Goal: Information Seeking & Learning: Learn about a topic

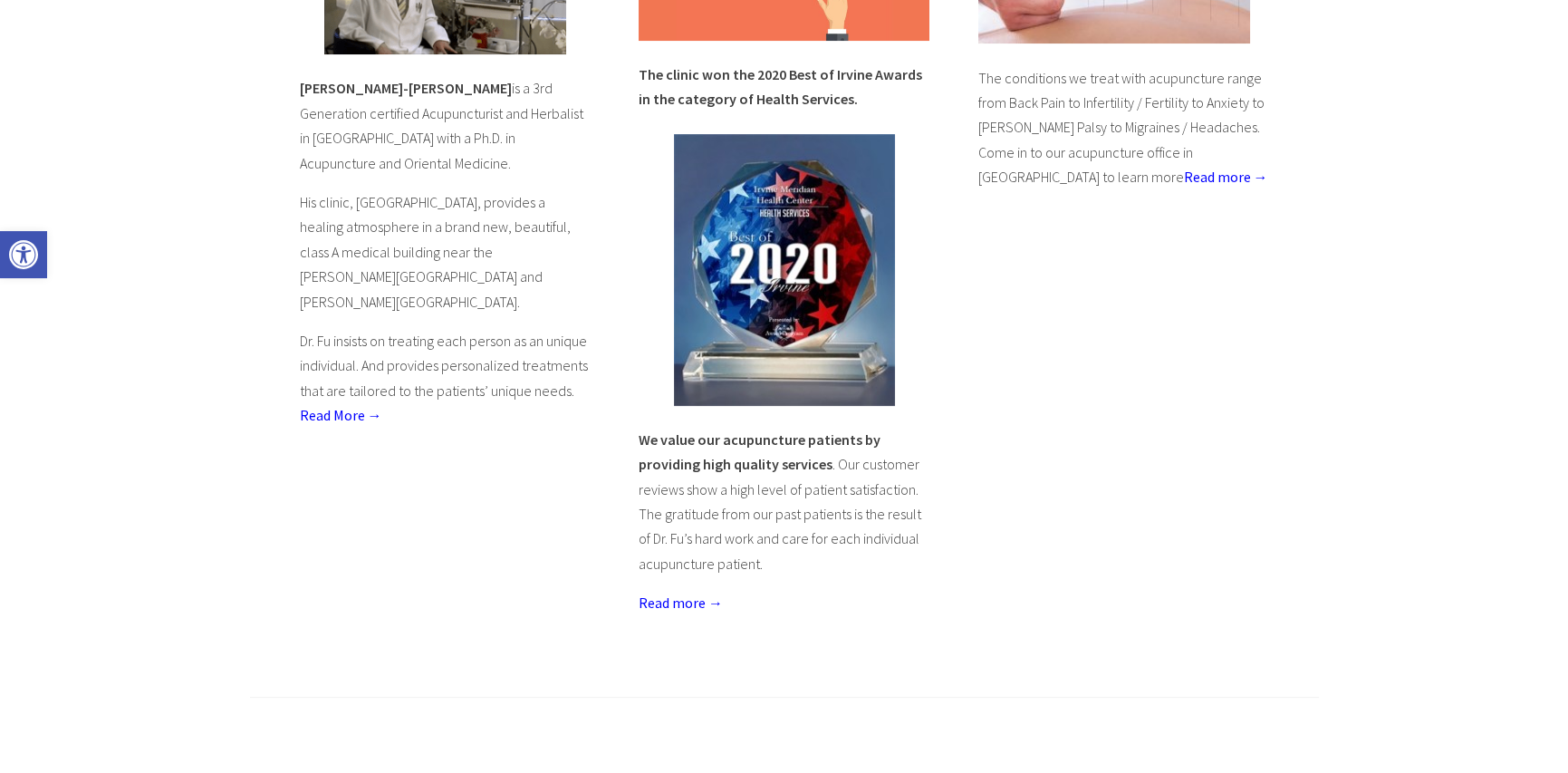
scroll to position [905, 0]
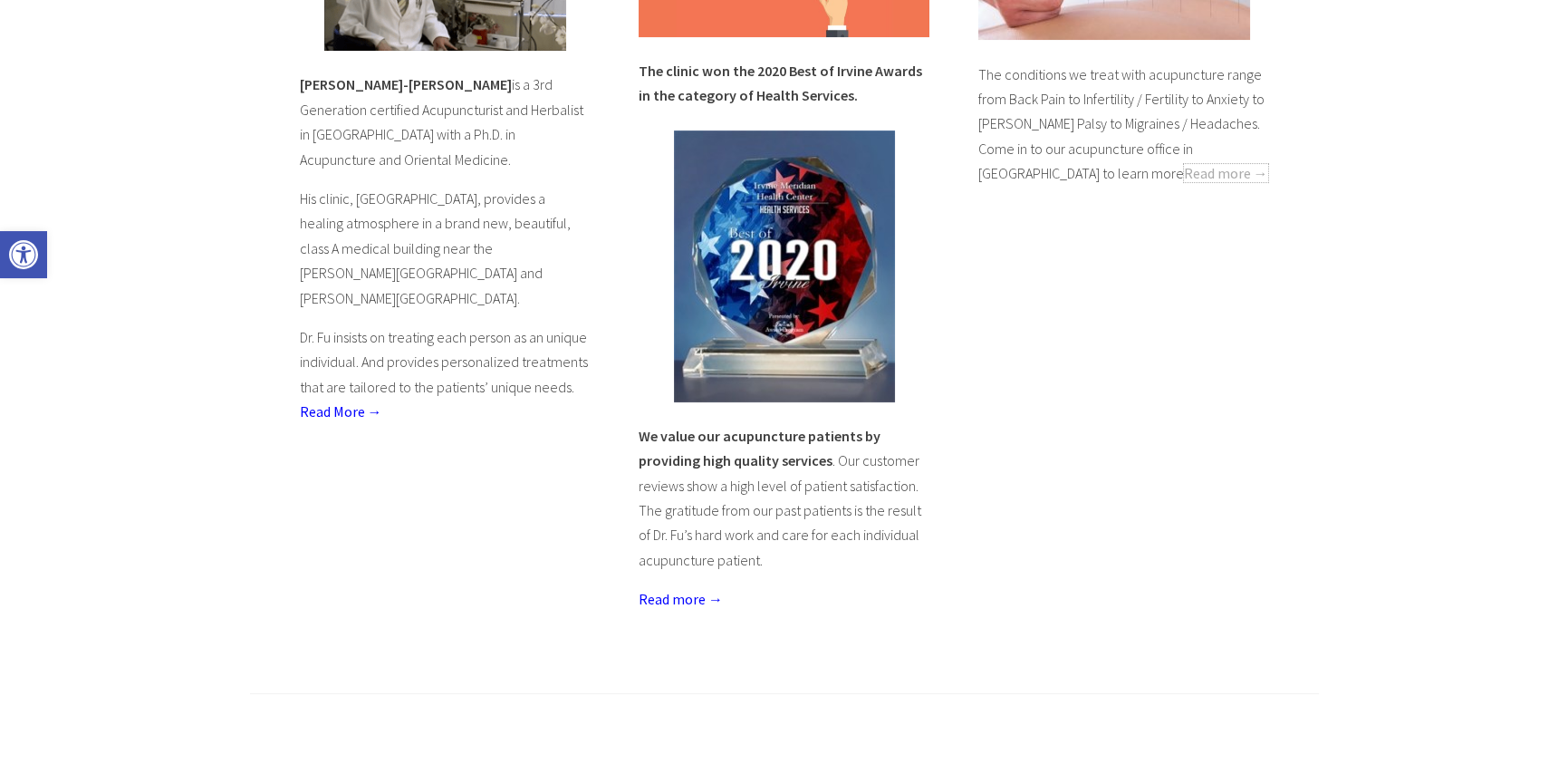
click at [1184, 164] on link "Read more →" at bounding box center [1226, 173] width 85 height 18
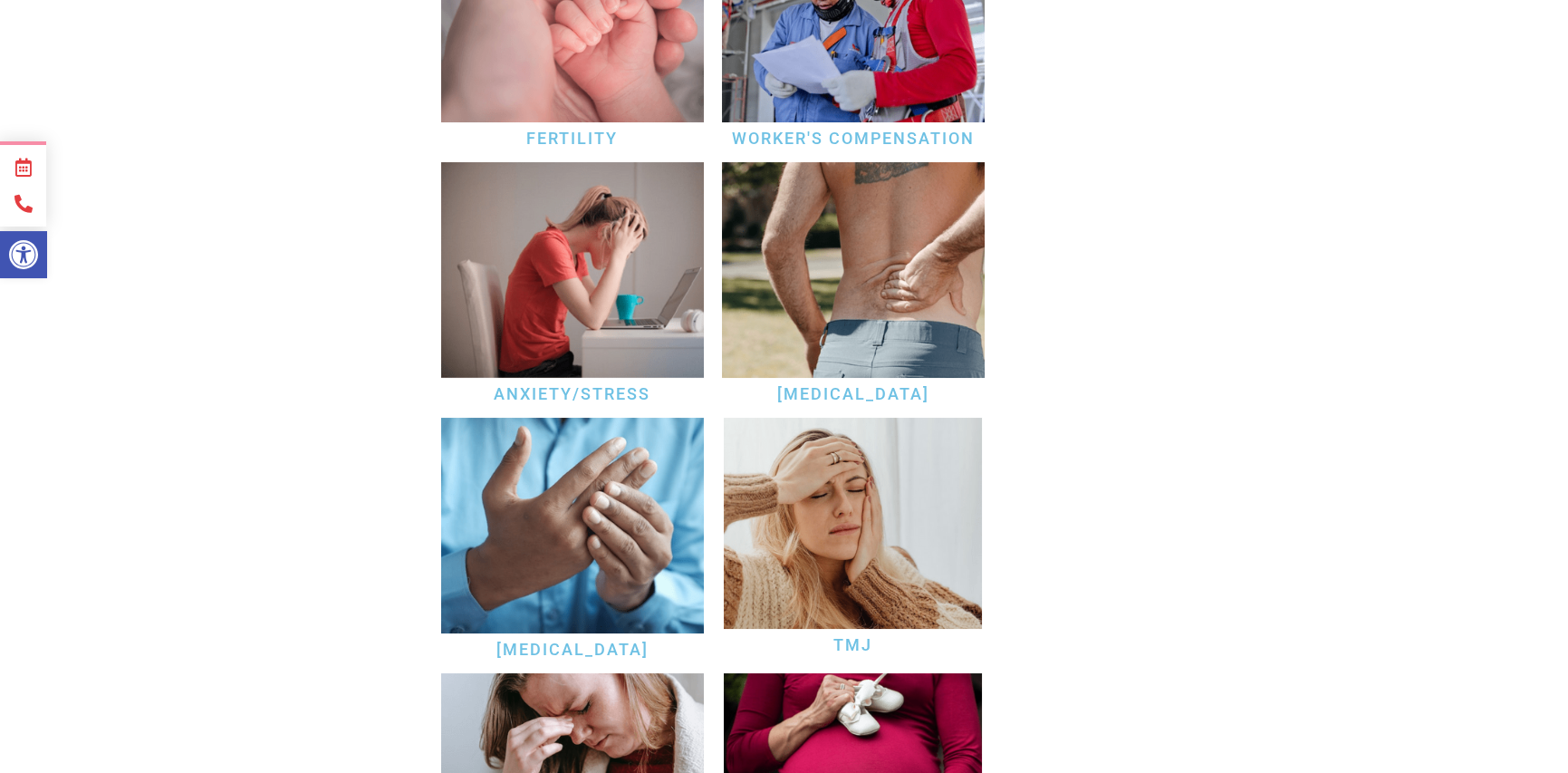
scroll to position [635, 0]
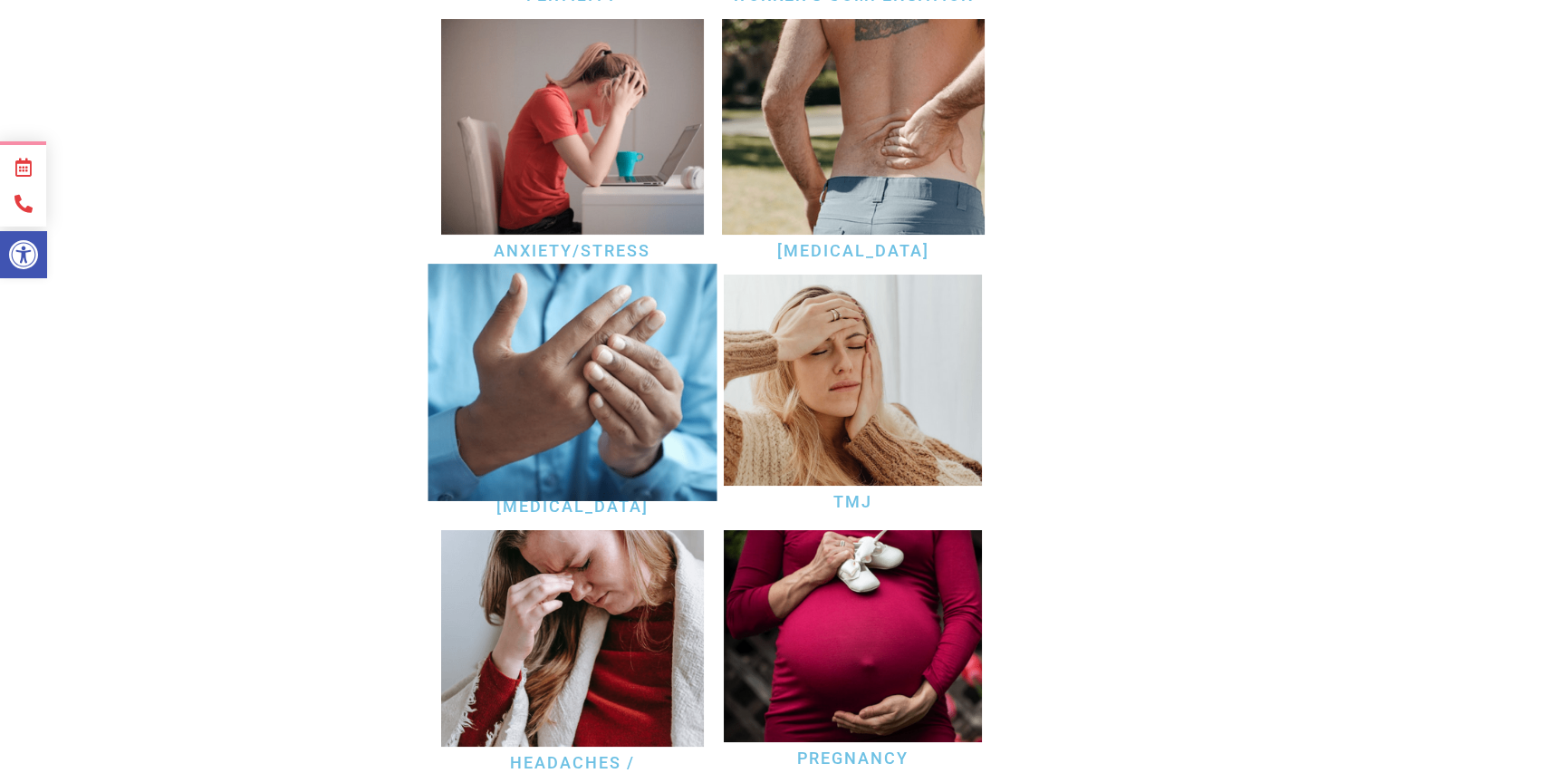
click at [582, 412] on img at bounding box center [572, 383] width 289 height 237
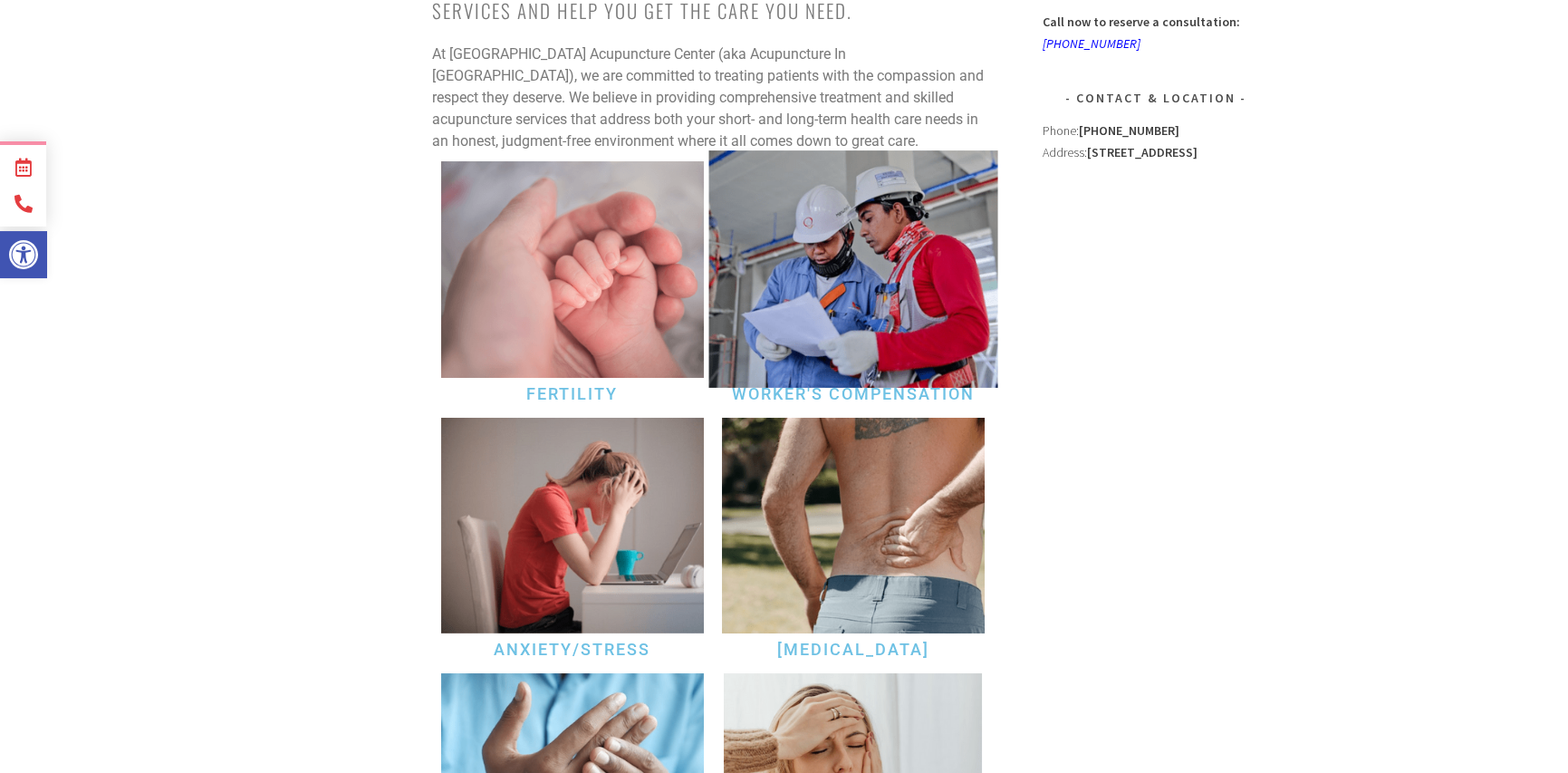
scroll to position [0, 0]
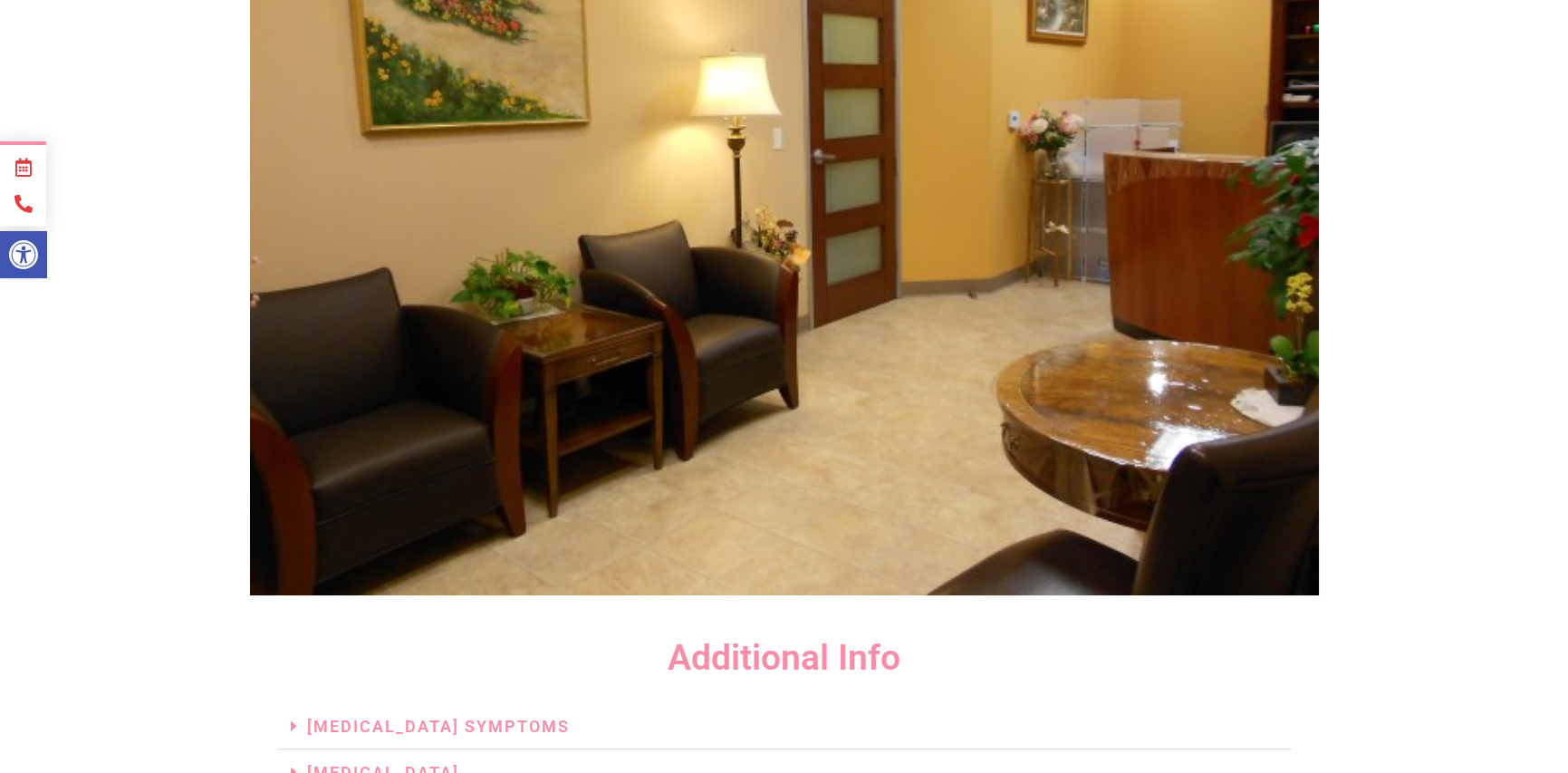
scroll to position [3895, 0]
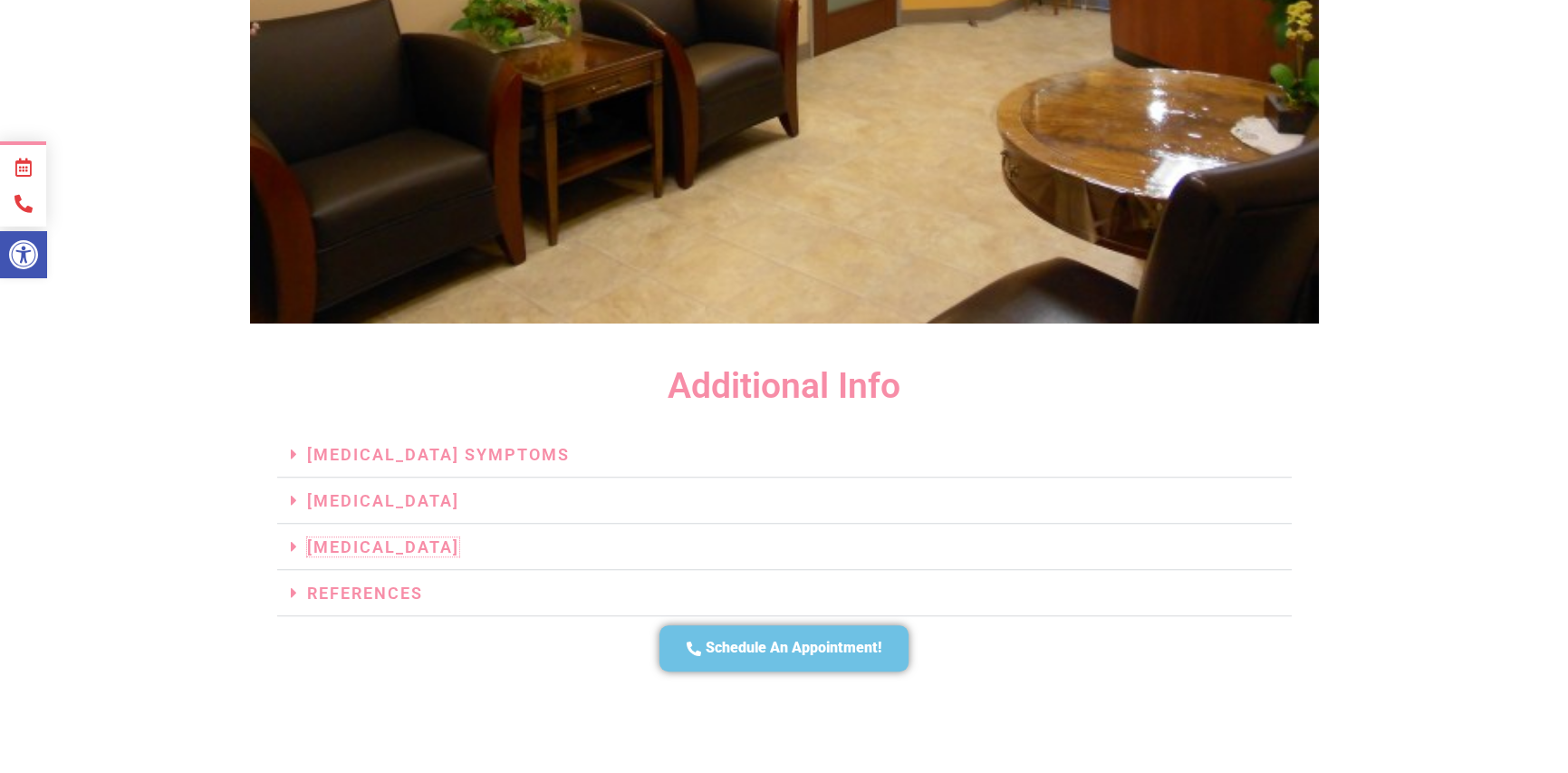
click at [336, 537] on link "Rheumatoid Arthritis" at bounding box center [383, 546] width 152 height 19
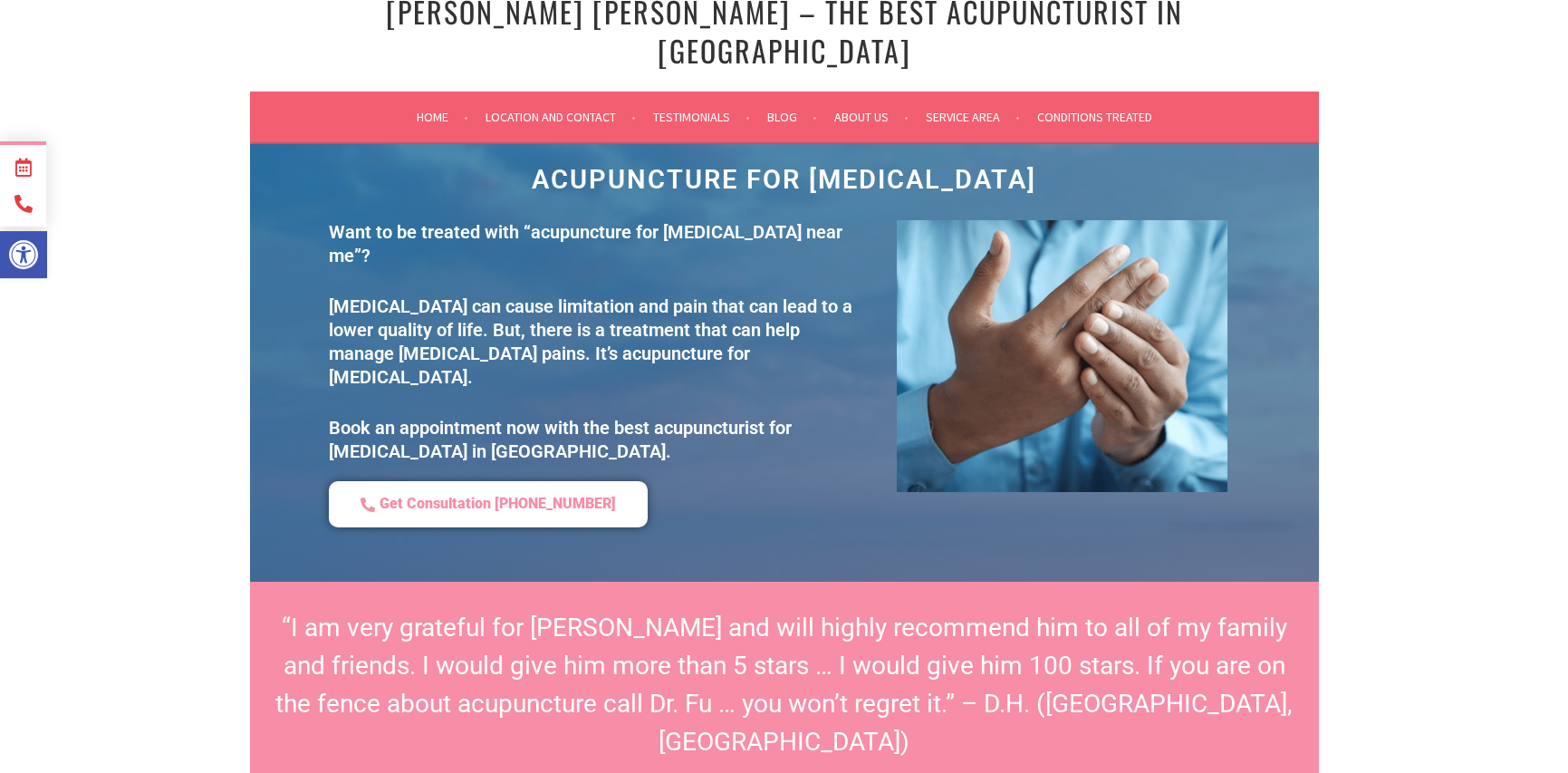
scroll to position [0, 0]
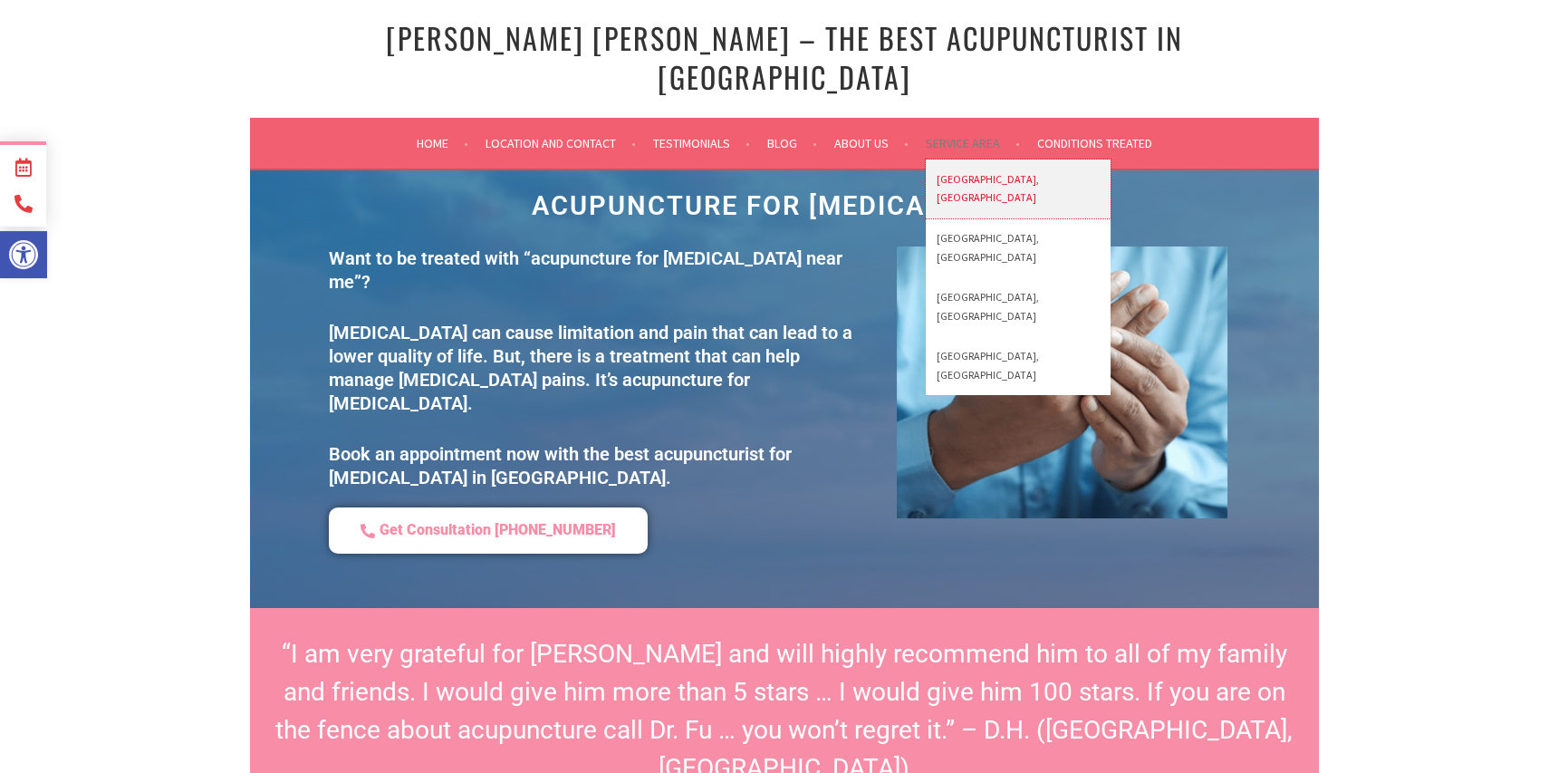
click at [993, 159] on link "[GEOGRAPHIC_DATA], [GEOGRAPHIC_DATA]" at bounding box center [1018, 188] width 185 height 59
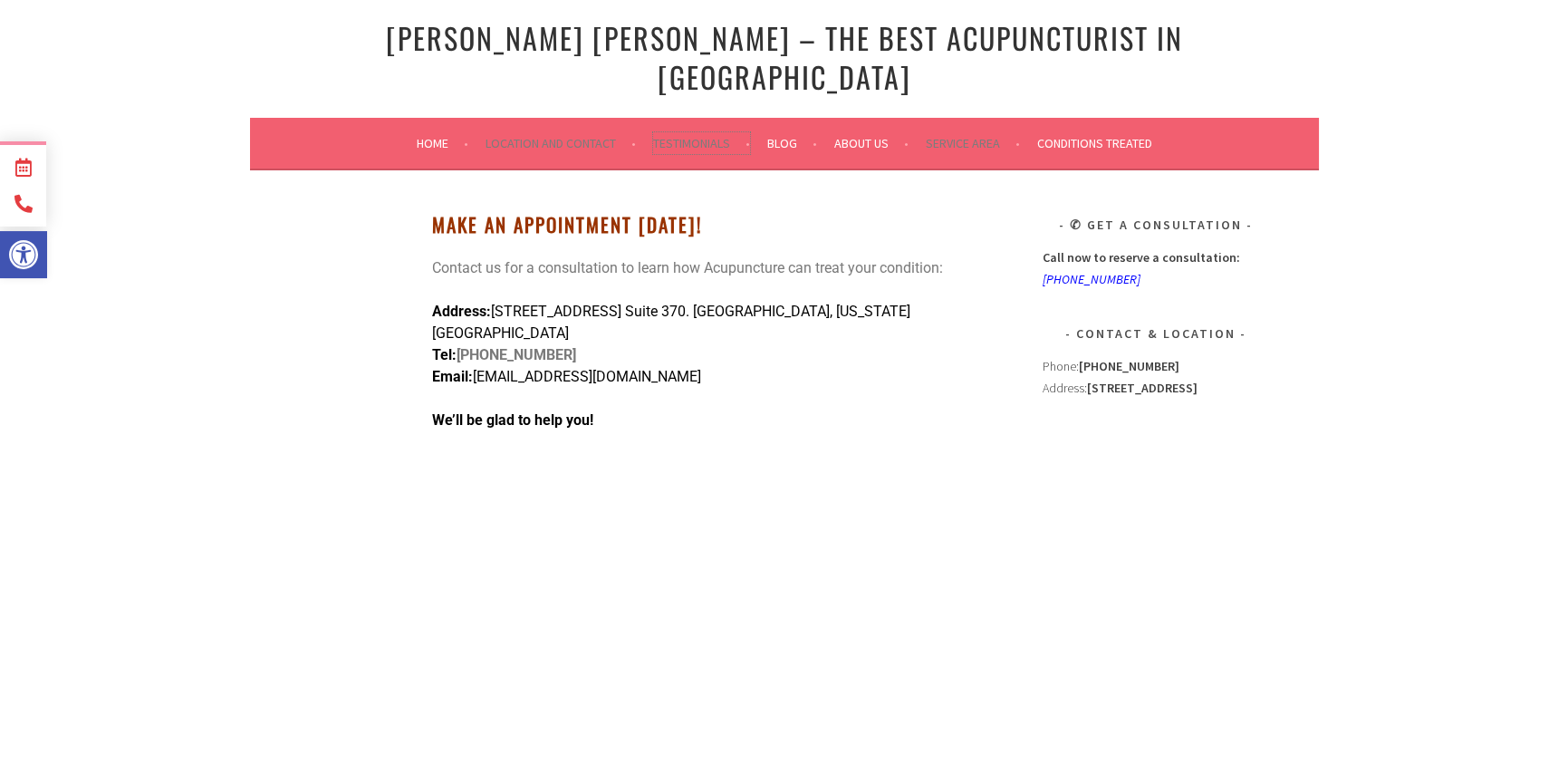
click at [679, 132] on link "Testimonials" at bounding box center [701, 143] width 97 height 22
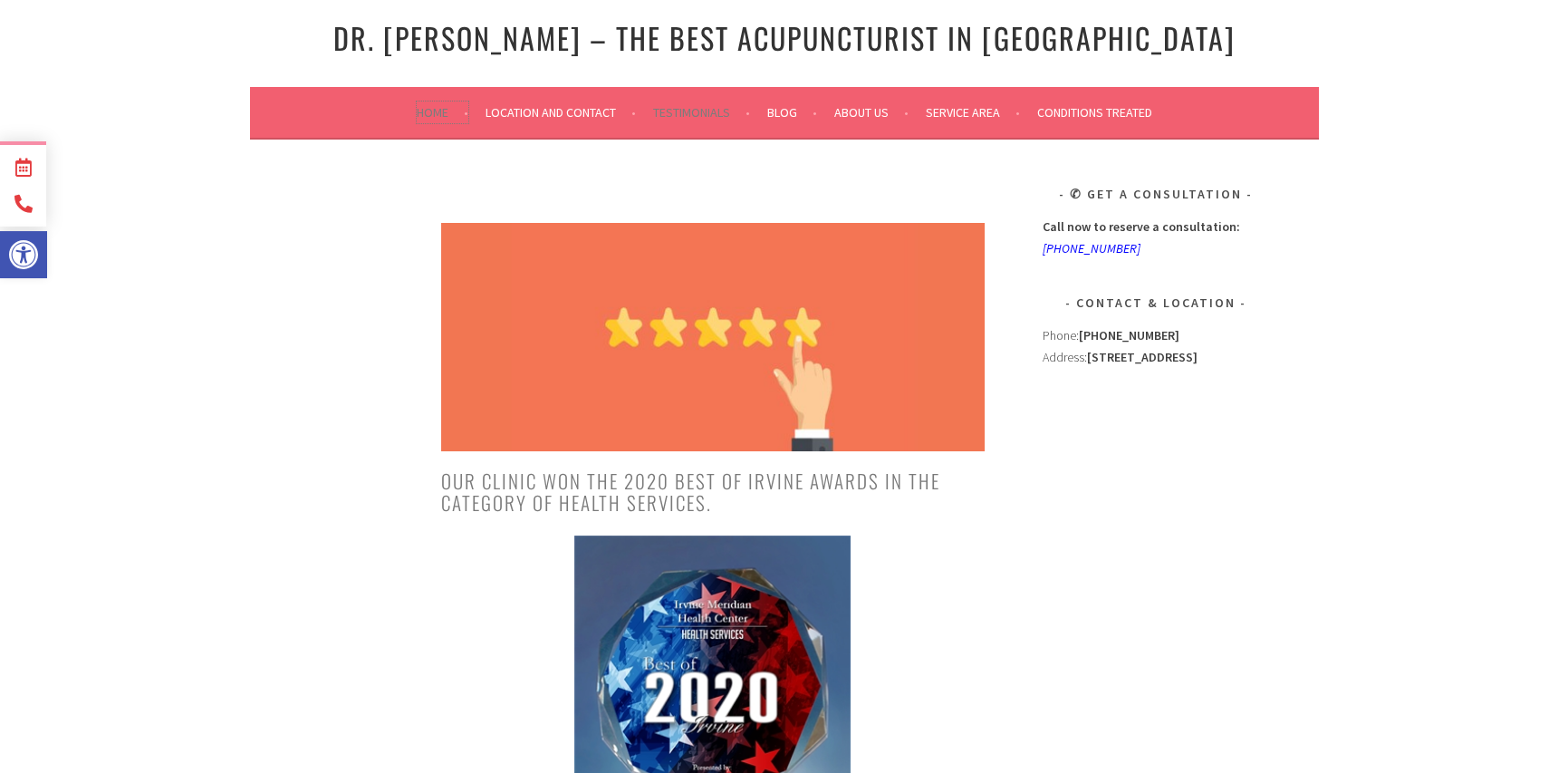
click at [419, 107] on link "Home" at bounding box center [442, 113] width 52 height 22
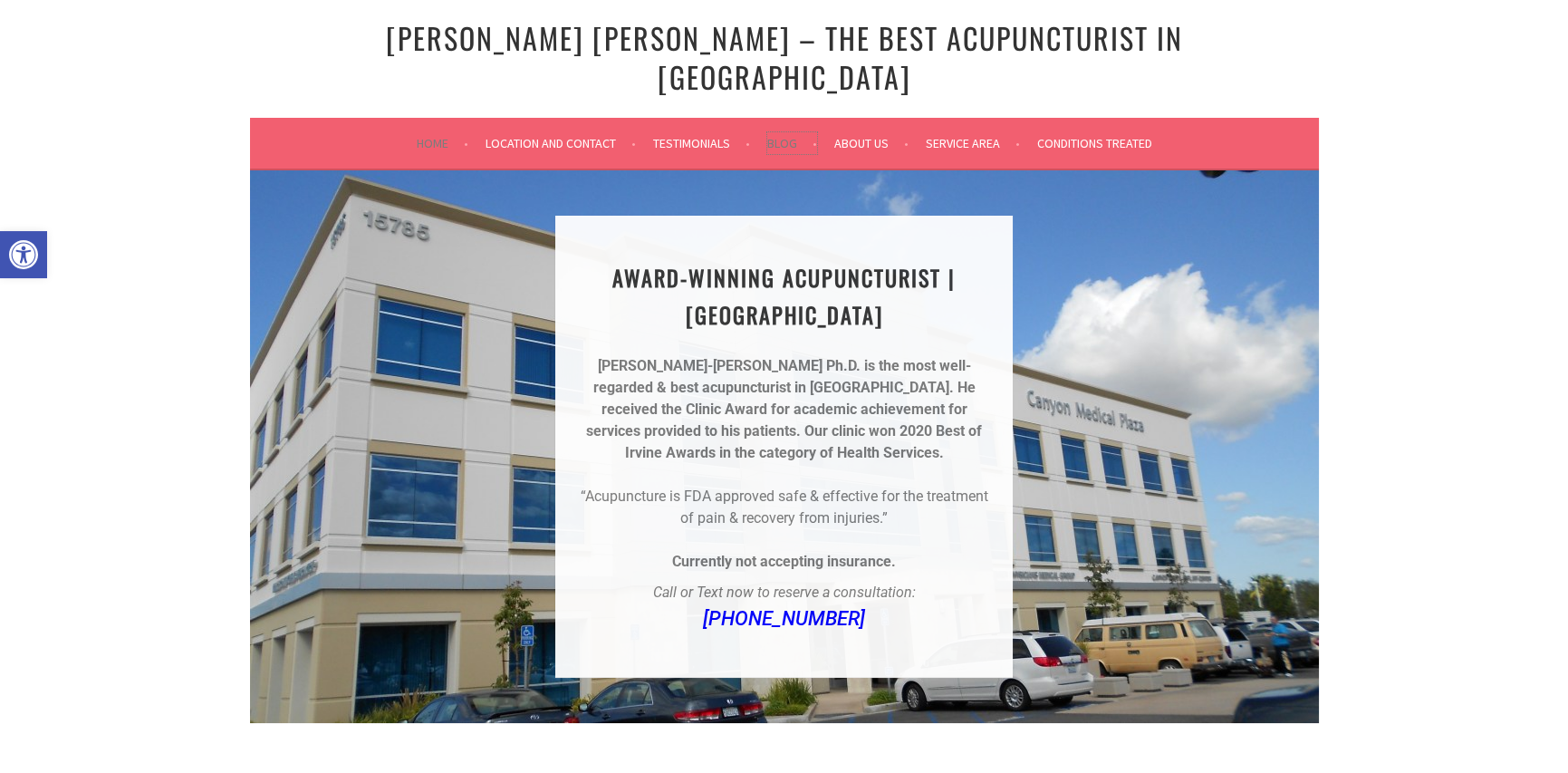
click at [793, 132] on link "Blog" at bounding box center [792, 143] width 50 height 22
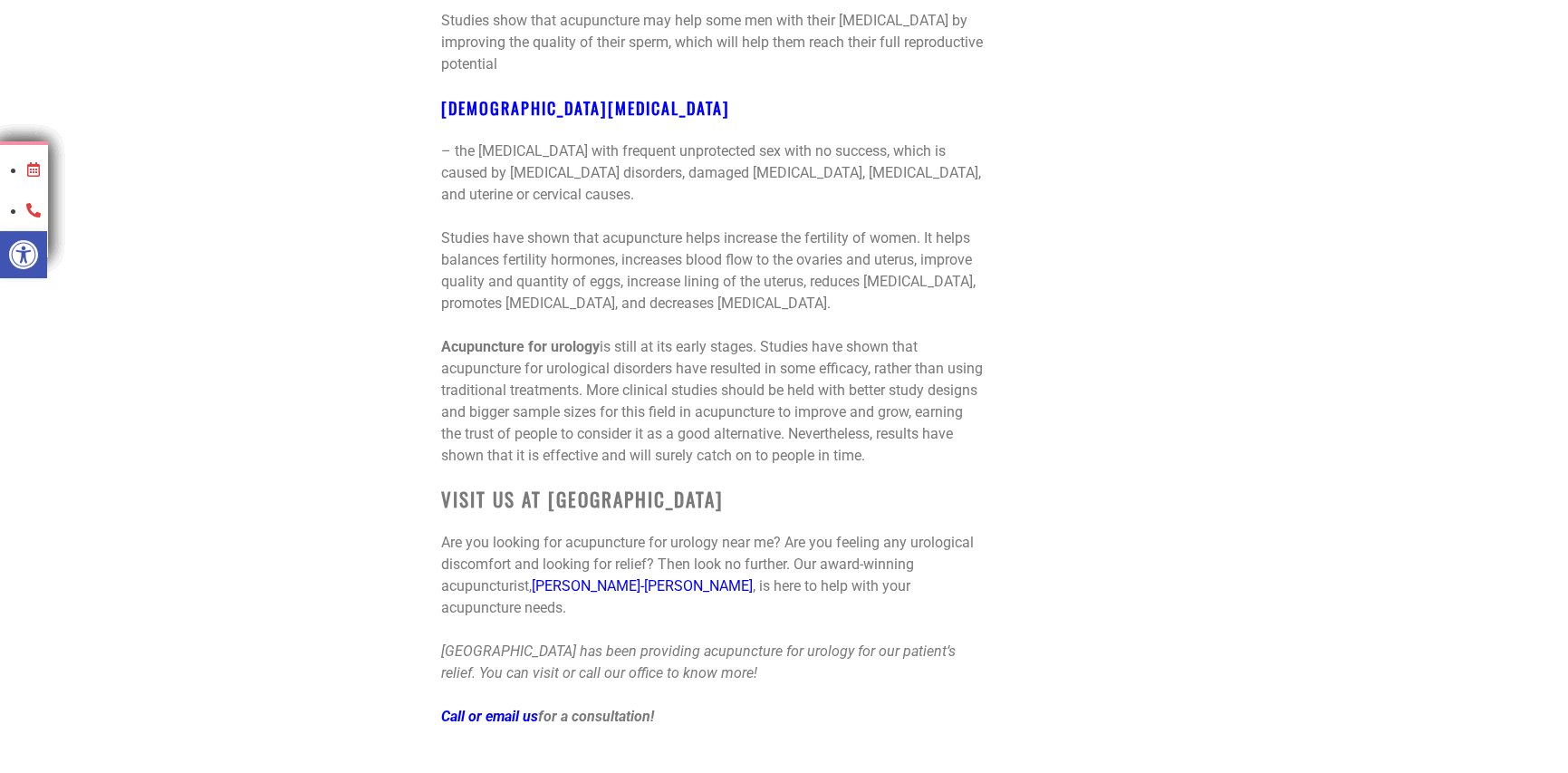
scroll to position [9784, 0]
